Goal: Information Seeking & Learning: Learn about a topic

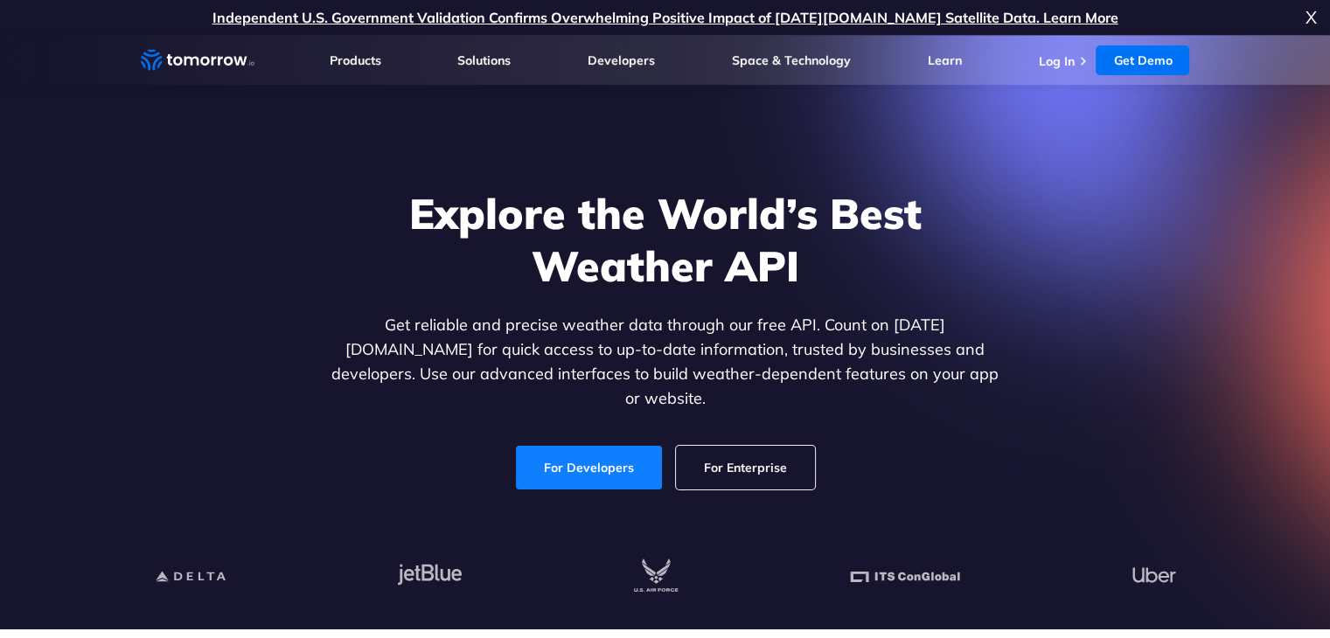
click at [601, 459] on link "For Developers" at bounding box center [589, 468] width 146 height 44
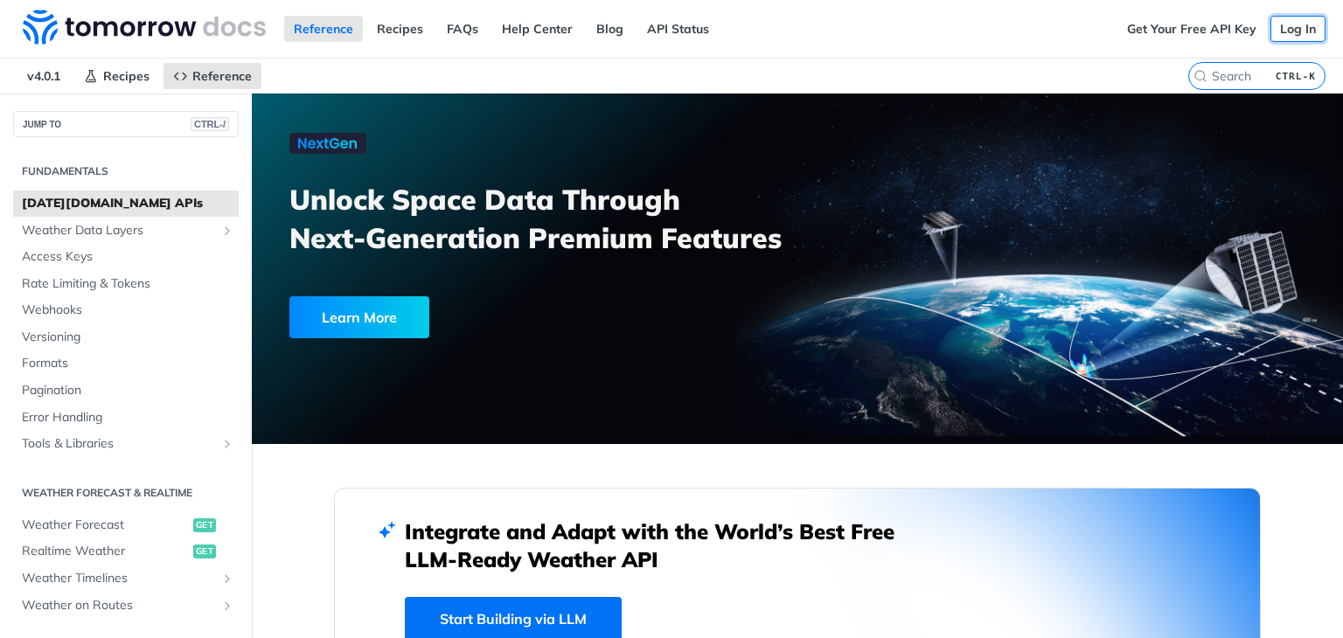
click at [1280, 28] on link "Log In" at bounding box center [1297, 29] width 55 height 26
